Goal: Check status: Check status

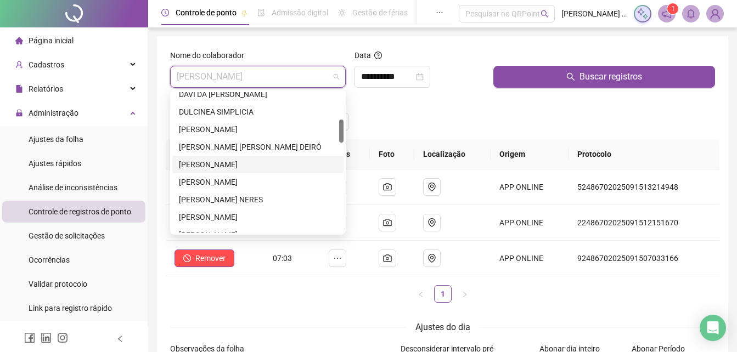
scroll to position [219, 0]
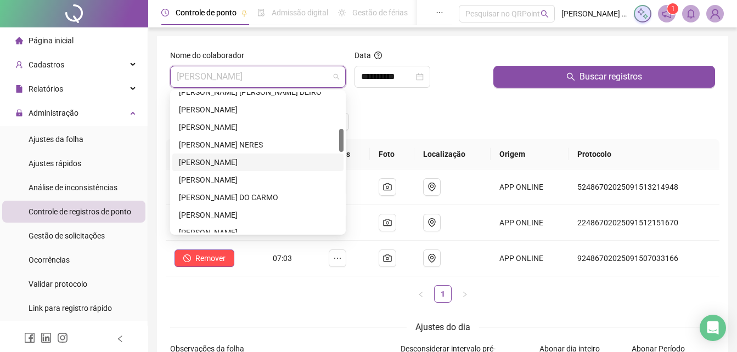
click at [228, 163] on div "[PERSON_NAME]" at bounding box center [258, 162] width 158 height 12
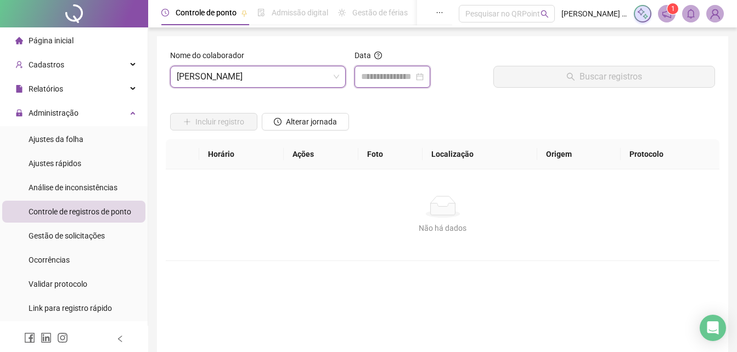
click at [401, 78] on input at bounding box center [387, 76] width 53 height 13
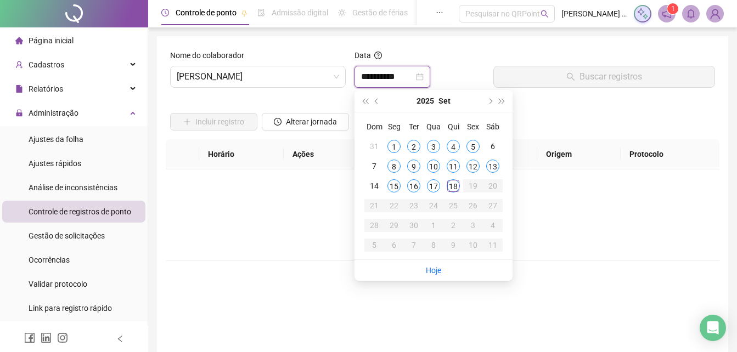
type input "**********"
drag, startPoint x: 453, startPoint y: 188, endPoint x: 447, endPoint y: 184, distance: 7.6
click at [449, 186] on div "18" at bounding box center [453, 185] width 13 height 13
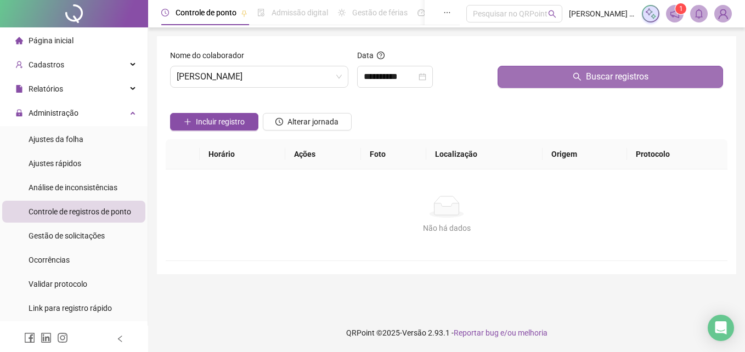
click at [562, 83] on button "Buscar registros" at bounding box center [610, 77] width 225 height 22
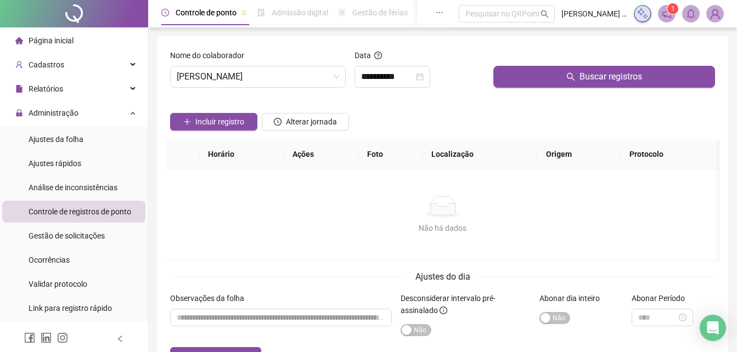
click at [300, 252] on div "Não há dados Não há dados" at bounding box center [443, 215] width 554 height 91
click at [255, 79] on span "[PERSON_NAME]" at bounding box center [258, 76] width 162 height 21
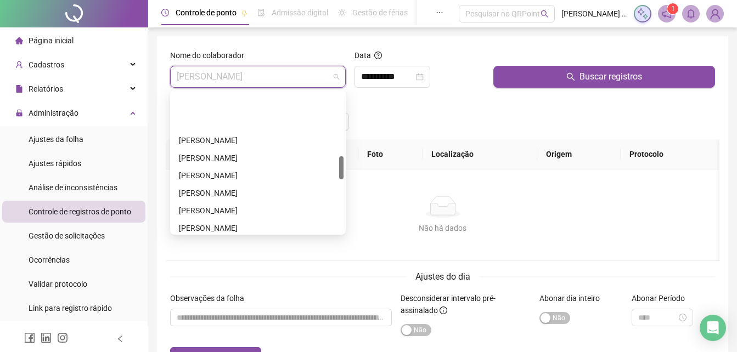
scroll to position [384, 0]
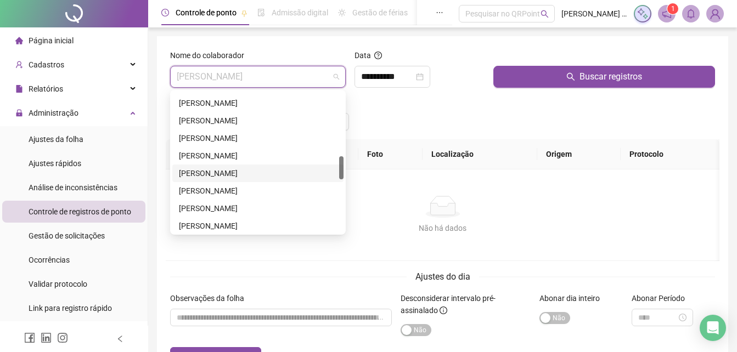
click at [250, 174] on div "[PERSON_NAME]" at bounding box center [258, 173] width 158 height 12
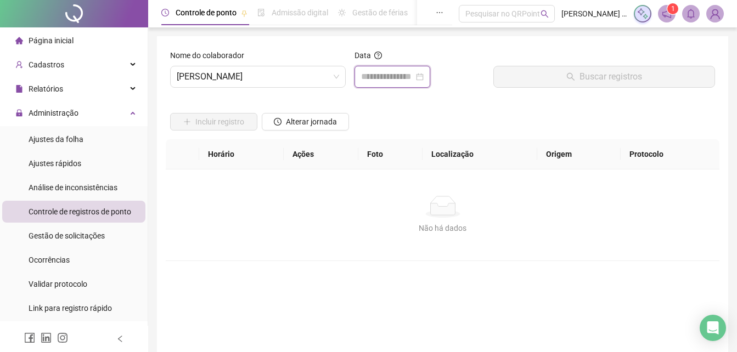
click at [414, 77] on input at bounding box center [387, 76] width 53 height 13
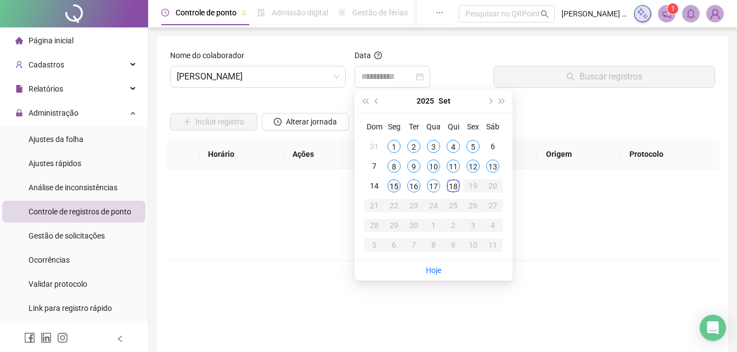
click at [394, 188] on div "15" at bounding box center [393, 185] width 13 height 13
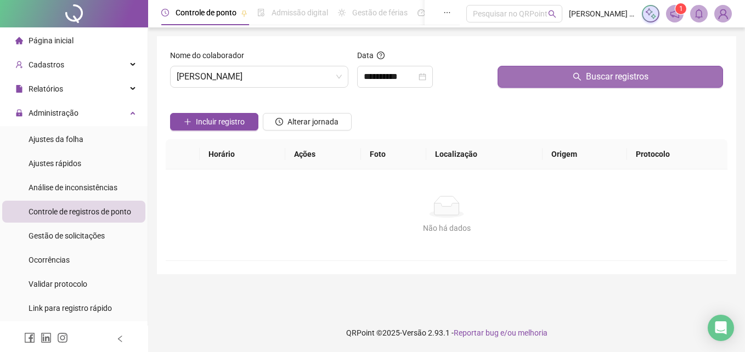
click at [605, 76] on span "Buscar registros" at bounding box center [617, 76] width 63 height 13
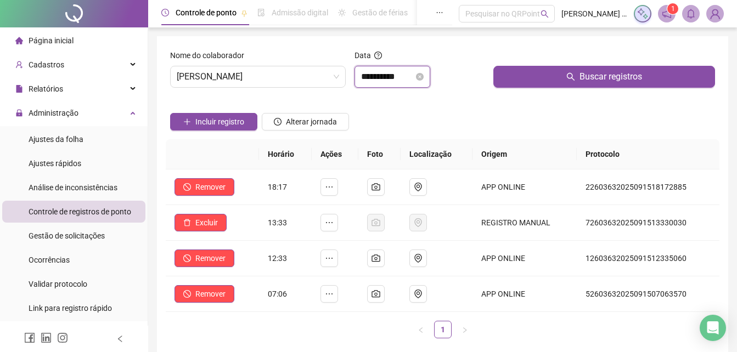
click at [413, 78] on input "**********" at bounding box center [387, 76] width 53 height 13
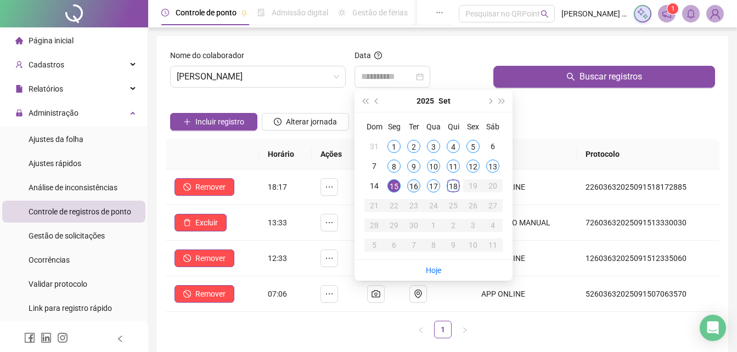
click at [416, 190] on div "16" at bounding box center [413, 185] width 13 height 13
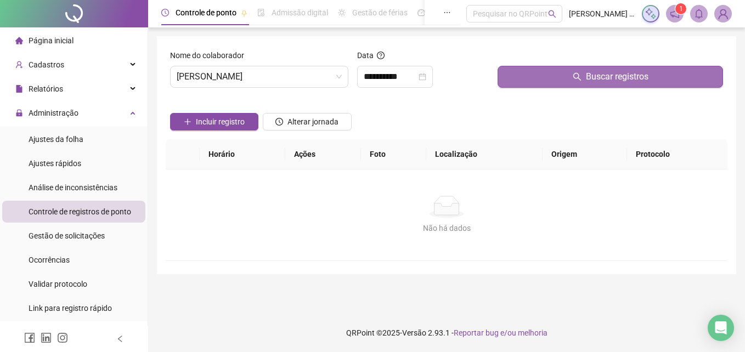
click at [580, 78] on icon "search" at bounding box center [577, 76] width 9 height 9
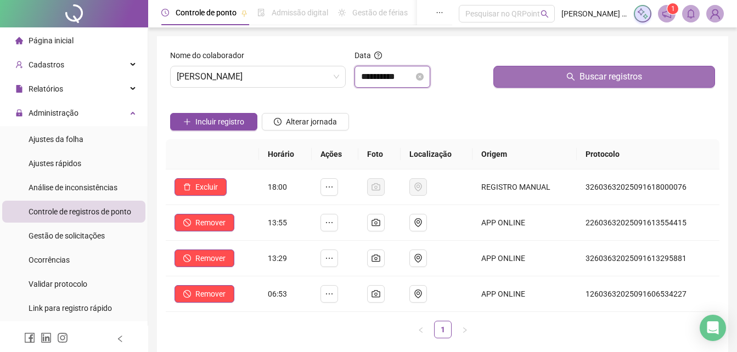
click at [408, 77] on input "**********" at bounding box center [387, 76] width 53 height 13
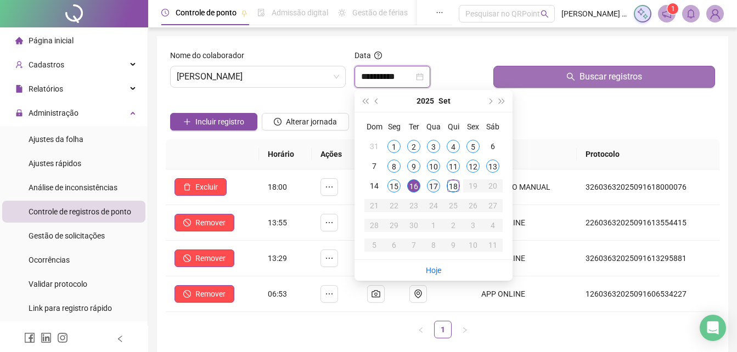
type input "**********"
click at [435, 189] on div "17" at bounding box center [433, 185] width 13 height 13
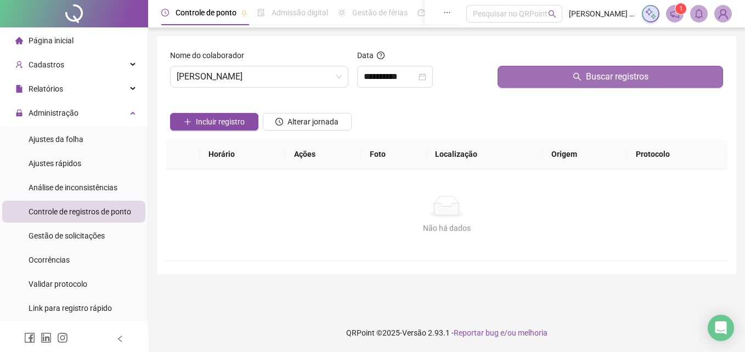
click at [561, 67] on button "Buscar registros" at bounding box center [610, 77] width 225 height 22
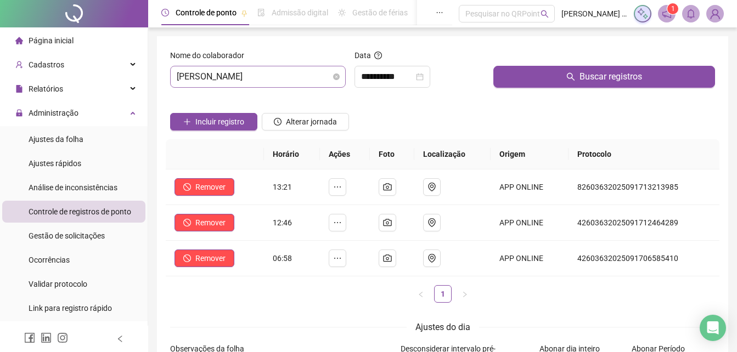
click at [308, 78] on span "[PERSON_NAME]" at bounding box center [258, 76] width 162 height 21
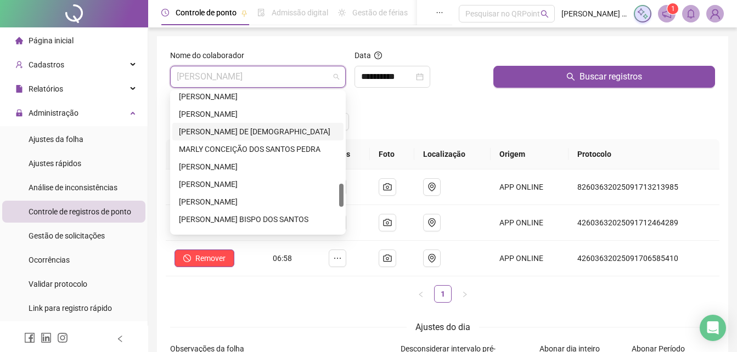
scroll to position [603, 0]
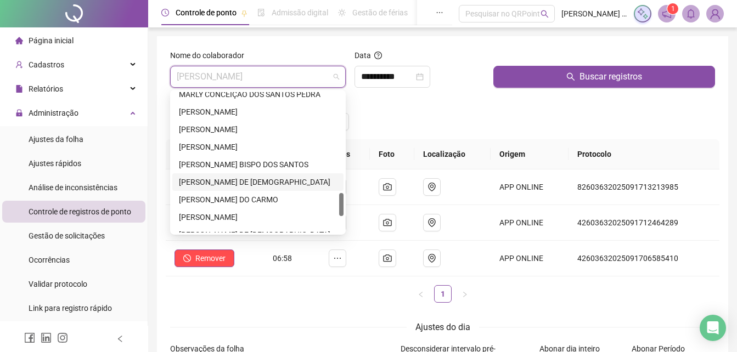
click at [227, 182] on div "[PERSON_NAME] DE [DEMOGRAPHIC_DATA]" at bounding box center [258, 182] width 158 height 12
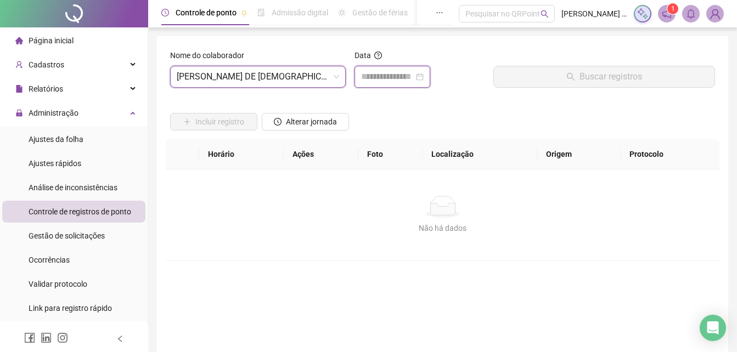
click at [399, 80] on input at bounding box center [387, 76] width 53 height 13
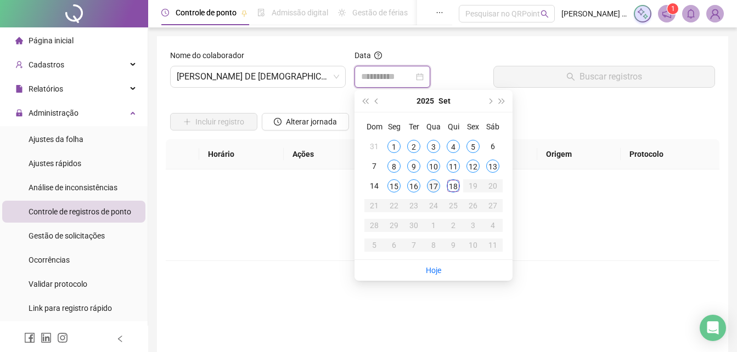
type input "**********"
drag, startPoint x: 433, startPoint y: 185, endPoint x: 432, endPoint y: 174, distance: 11.0
click at [432, 179] on div "17" at bounding box center [433, 185] width 13 height 13
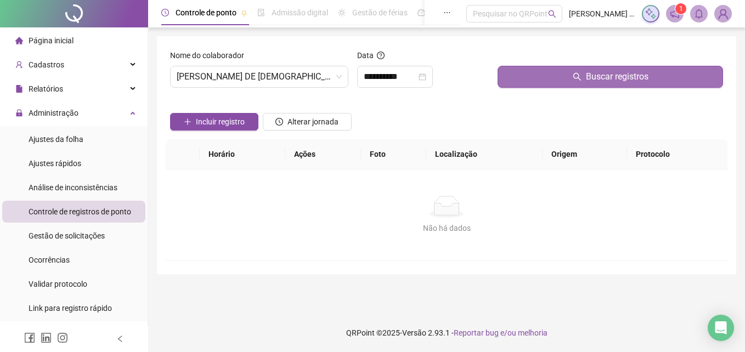
click at [510, 74] on button "Buscar registros" at bounding box center [610, 77] width 225 height 22
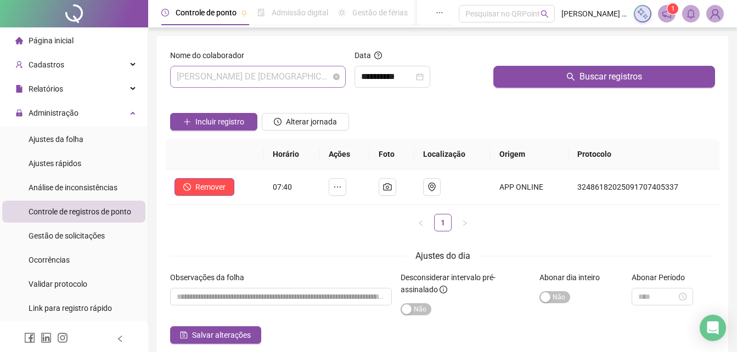
click at [251, 77] on span "[PERSON_NAME] DE [DEMOGRAPHIC_DATA]" at bounding box center [258, 76] width 162 height 21
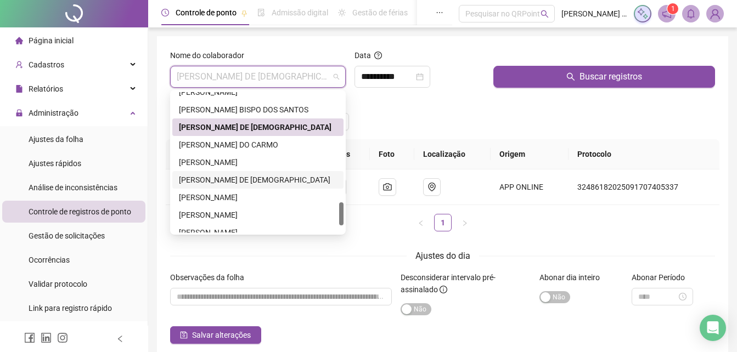
scroll to position [702, 0]
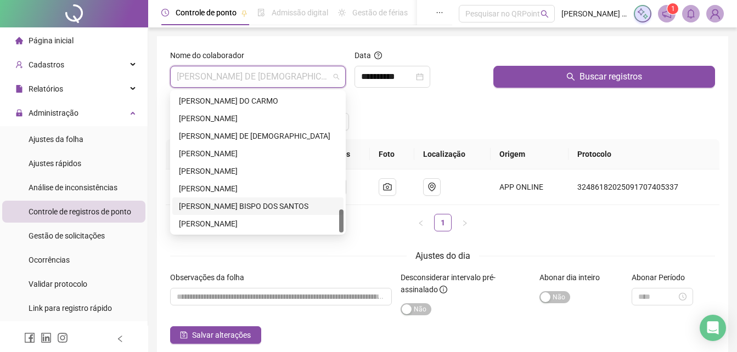
click at [240, 210] on div "[PERSON_NAME] BISPO DOS SANTOS" at bounding box center [258, 206] width 158 height 12
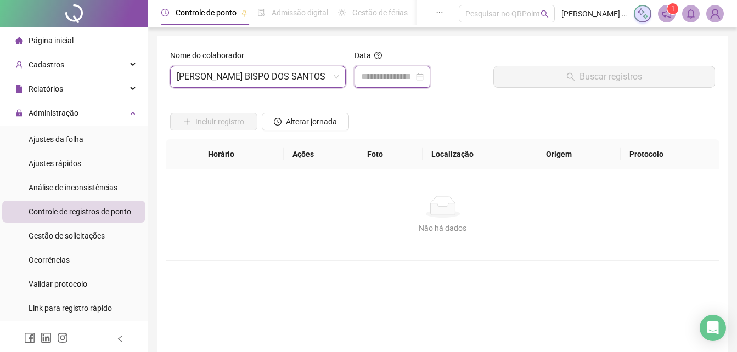
click at [414, 76] on input at bounding box center [387, 76] width 53 height 13
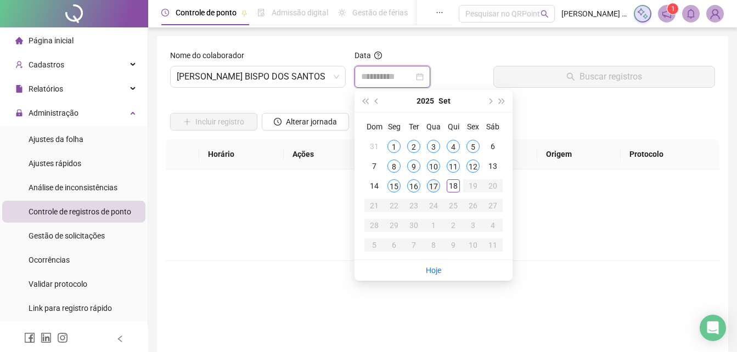
type input "**********"
click at [434, 185] on div "17" at bounding box center [433, 185] width 13 height 13
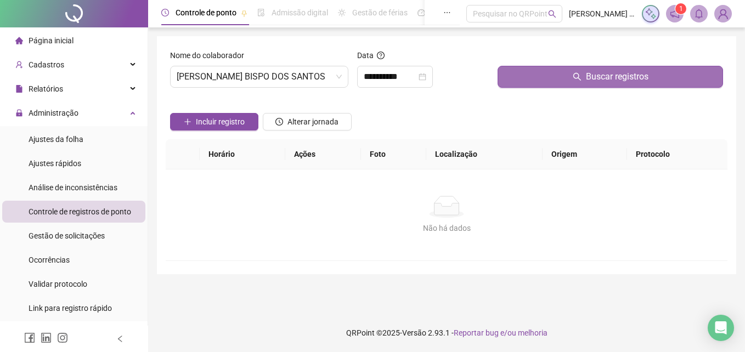
click at [537, 74] on button "Buscar registros" at bounding box center [610, 77] width 225 height 22
